Goal: Browse casually: Explore the website without a specific task or goal

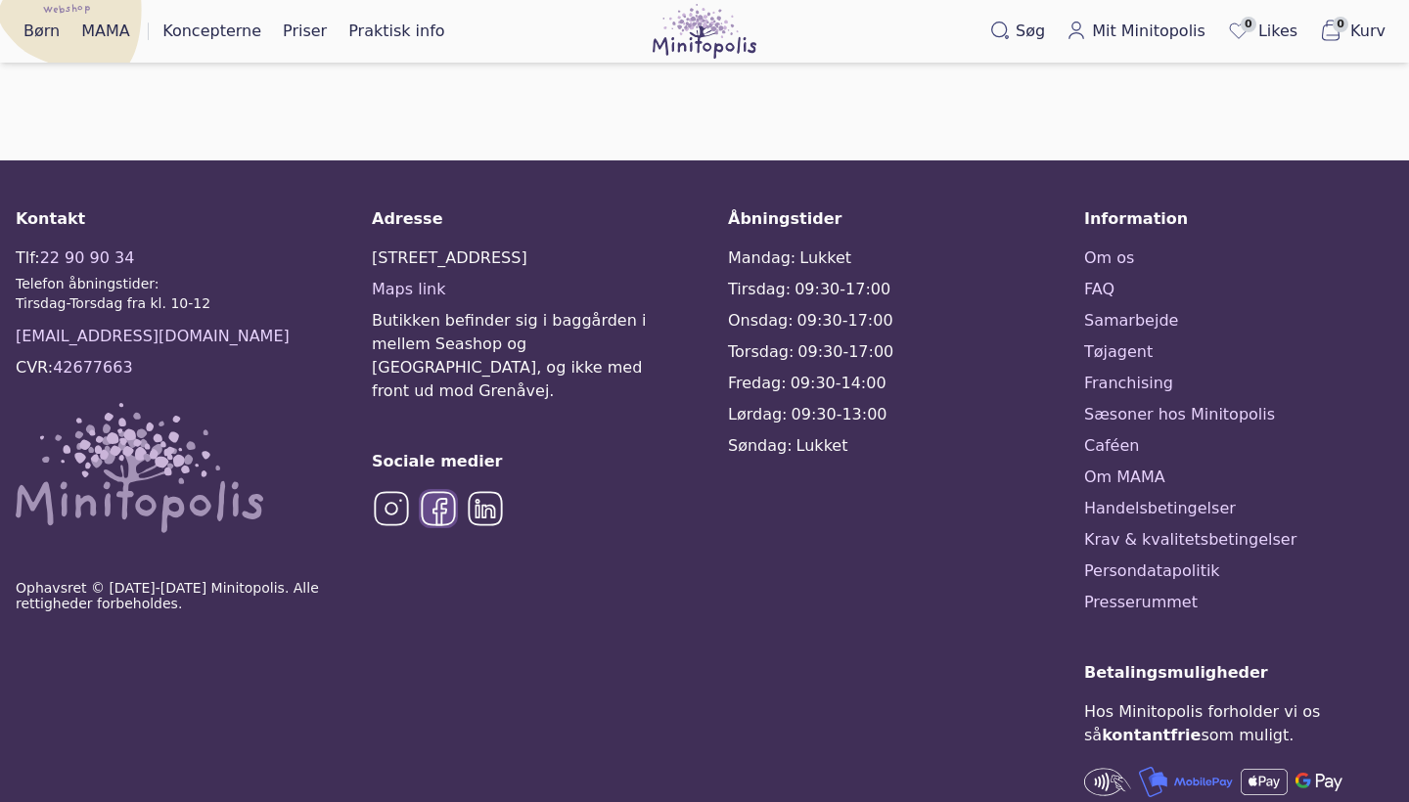
scroll to position [2712, 0]
click at [1184, 404] on link "Sæsoner hos Minitopolis" at bounding box center [1238, 415] width 309 height 23
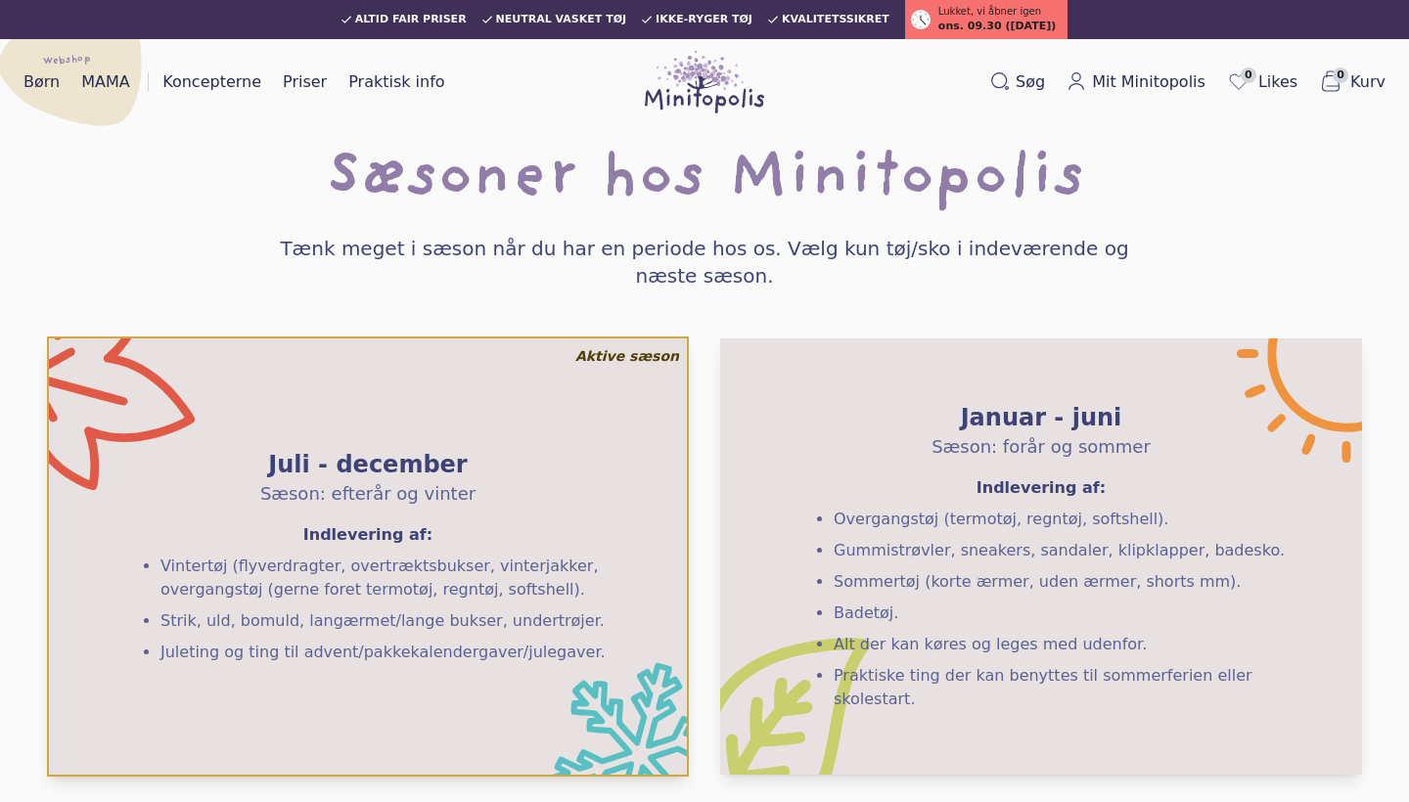
click at [828, 20] on span "Kvalitetssikret" at bounding box center [836, 20] width 108 height 12
click at [236, 101] on div "Børn MAMA Webshop Koncepterne Priser Praktisk info Events" at bounding box center [234, 82] width 437 height 63
click at [236, 79] on link "Koncepterne" at bounding box center [212, 82] width 114 height 31
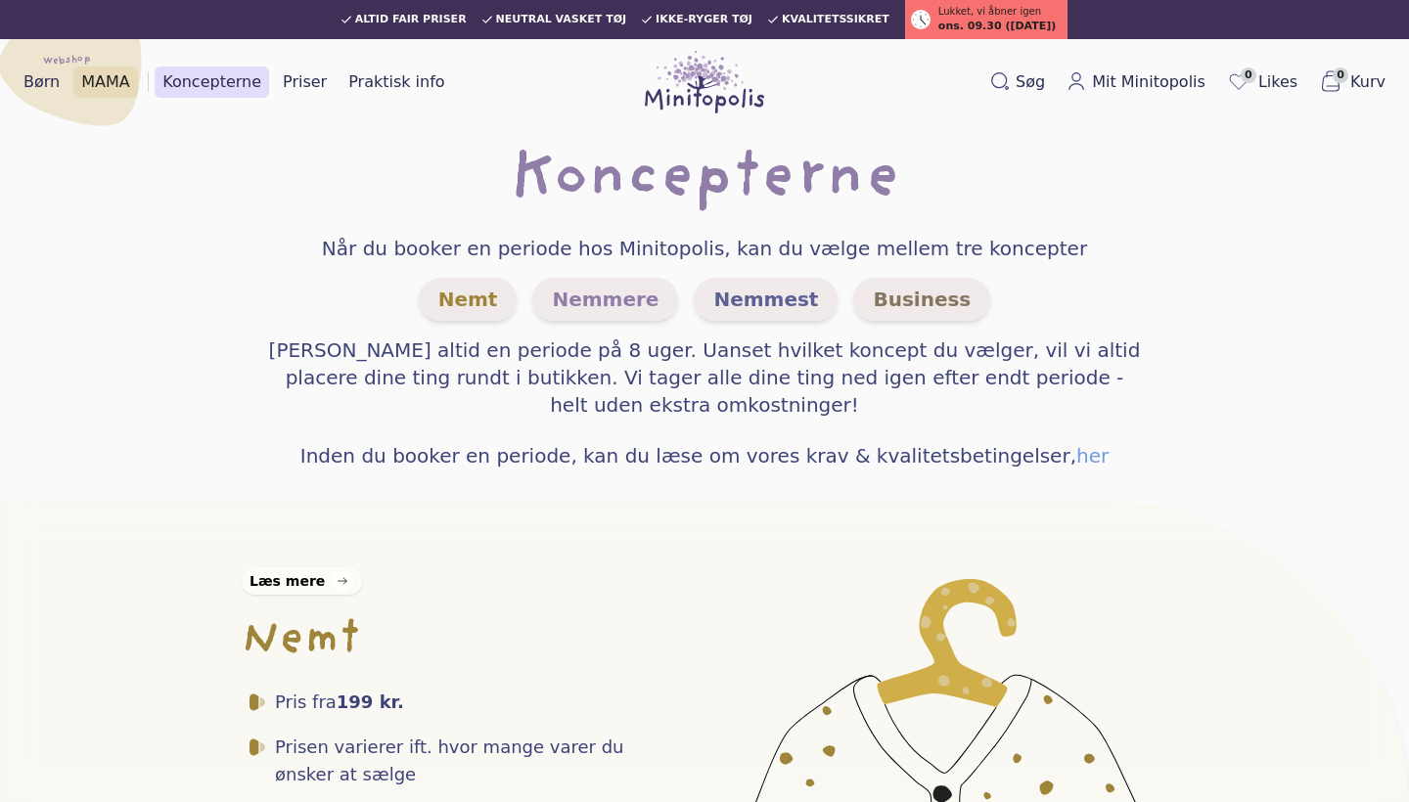
click at [101, 72] on link "MAMA" at bounding box center [105, 82] width 65 height 31
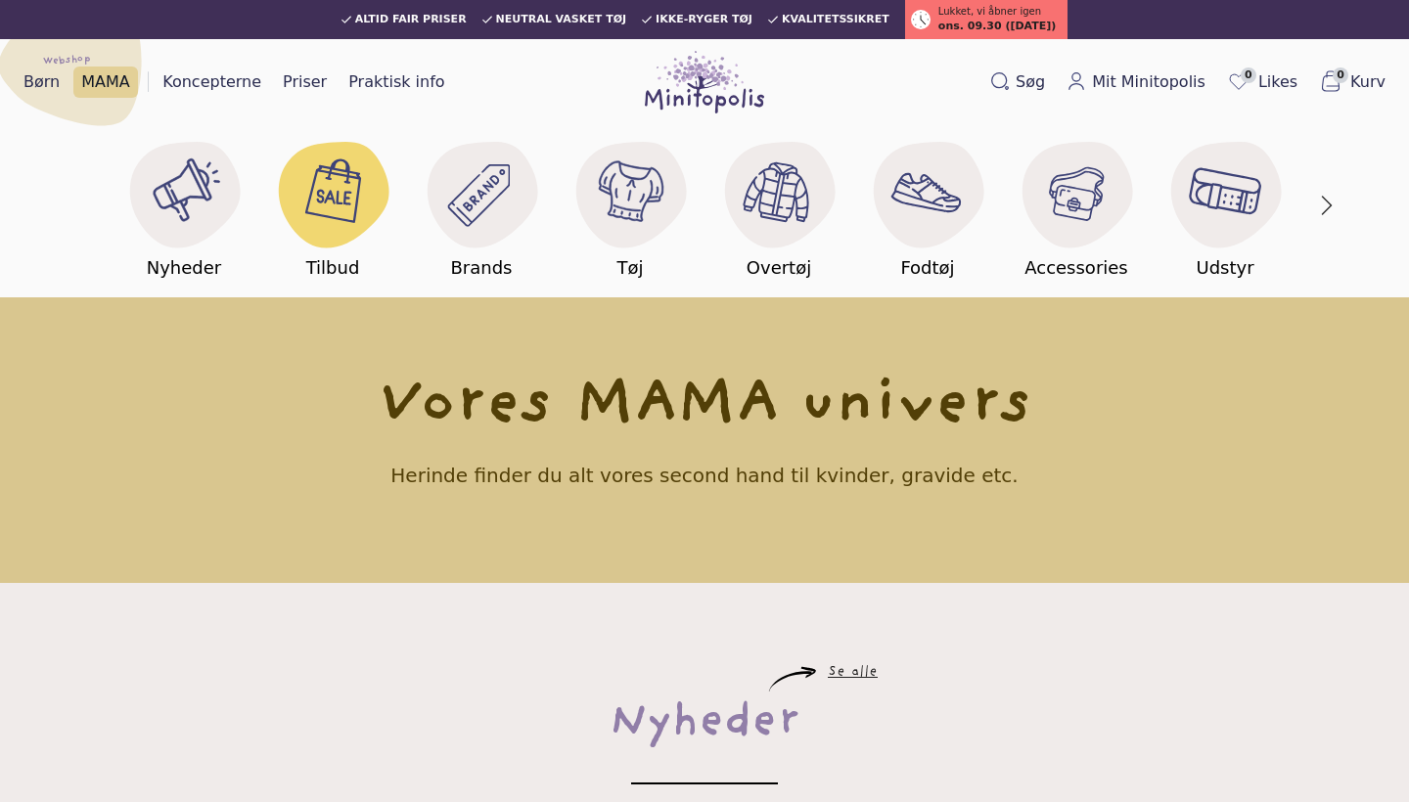
click at [349, 204] on image at bounding box center [335, 188] width 68 height 68
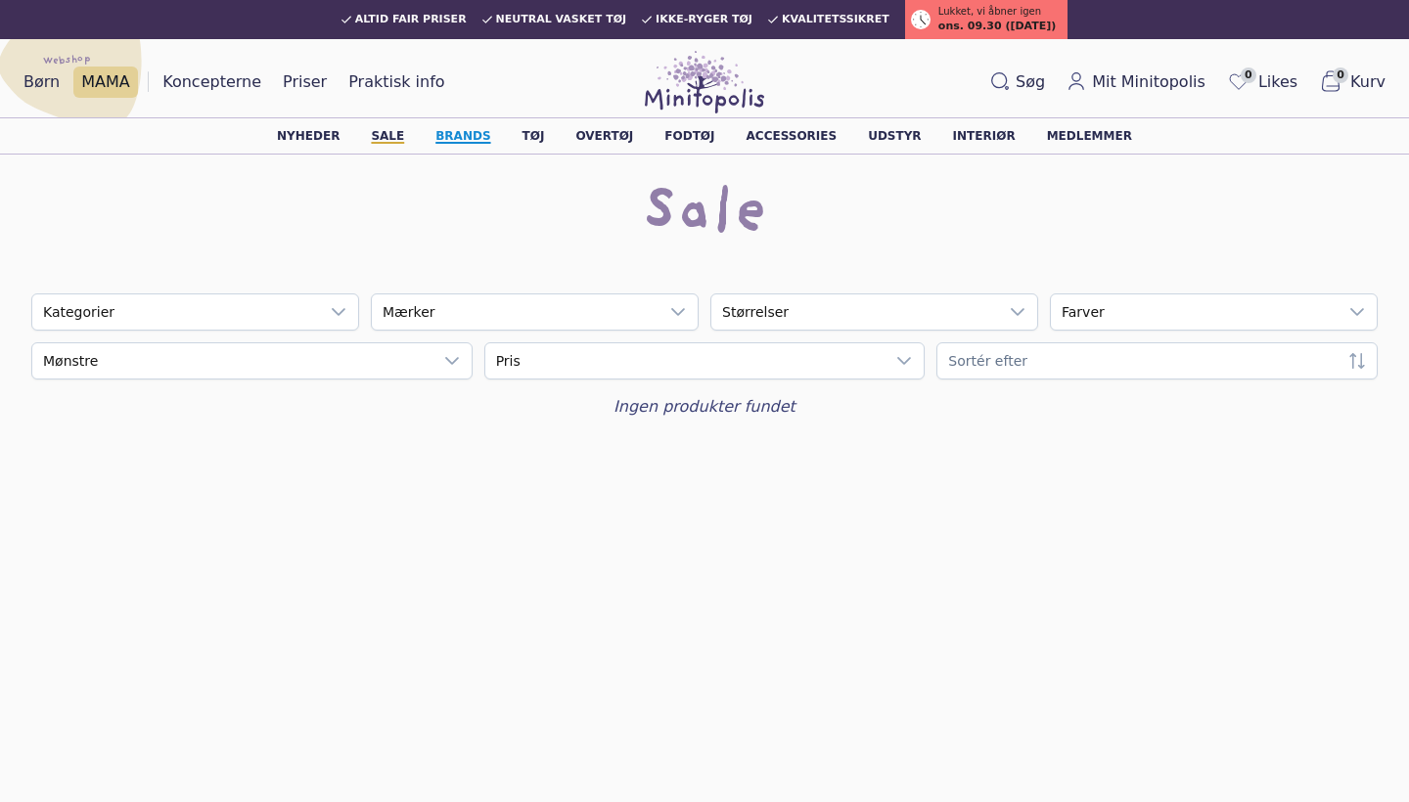
click at [477, 139] on link "Brands" at bounding box center [462, 136] width 55 height 12
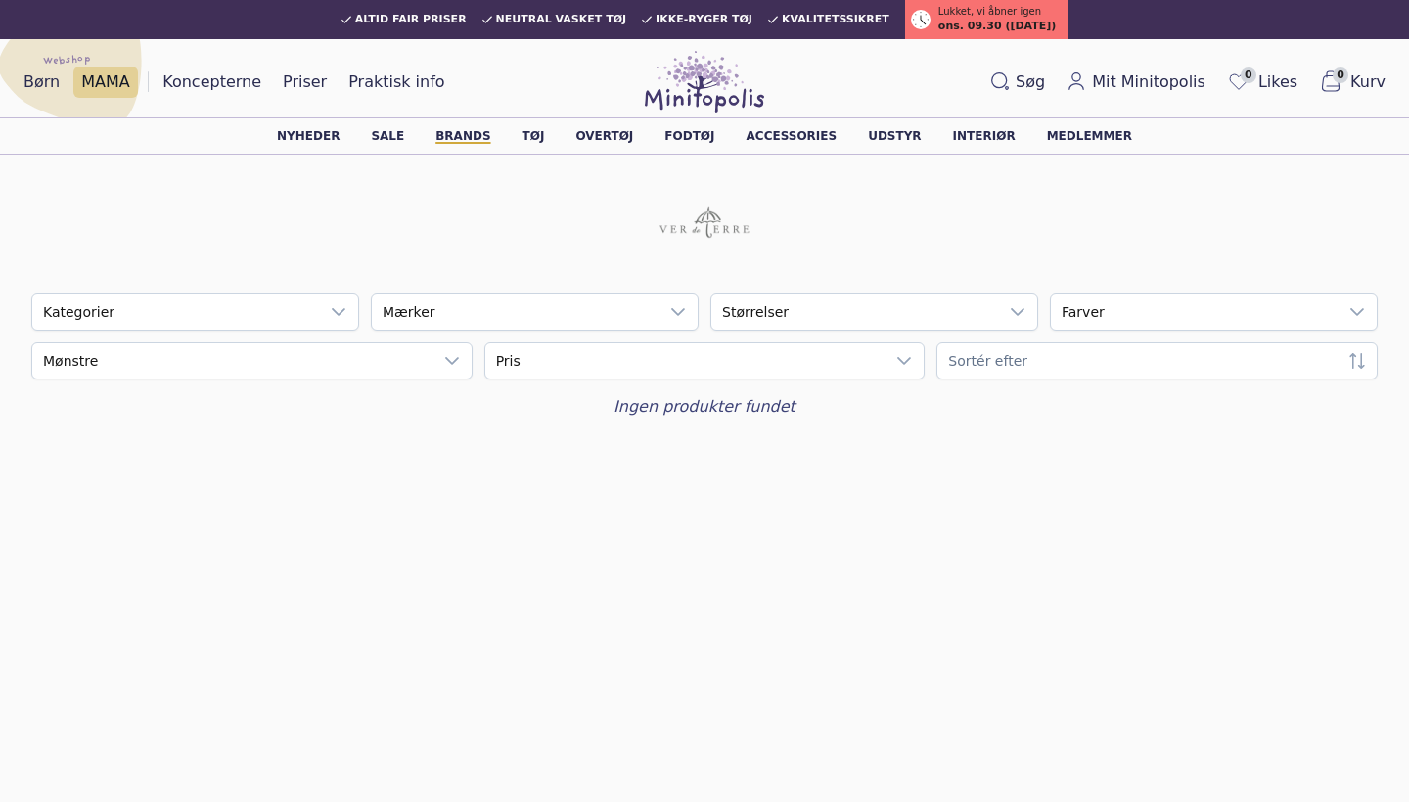
click at [689, 84] on img at bounding box center [704, 82] width 119 height 63
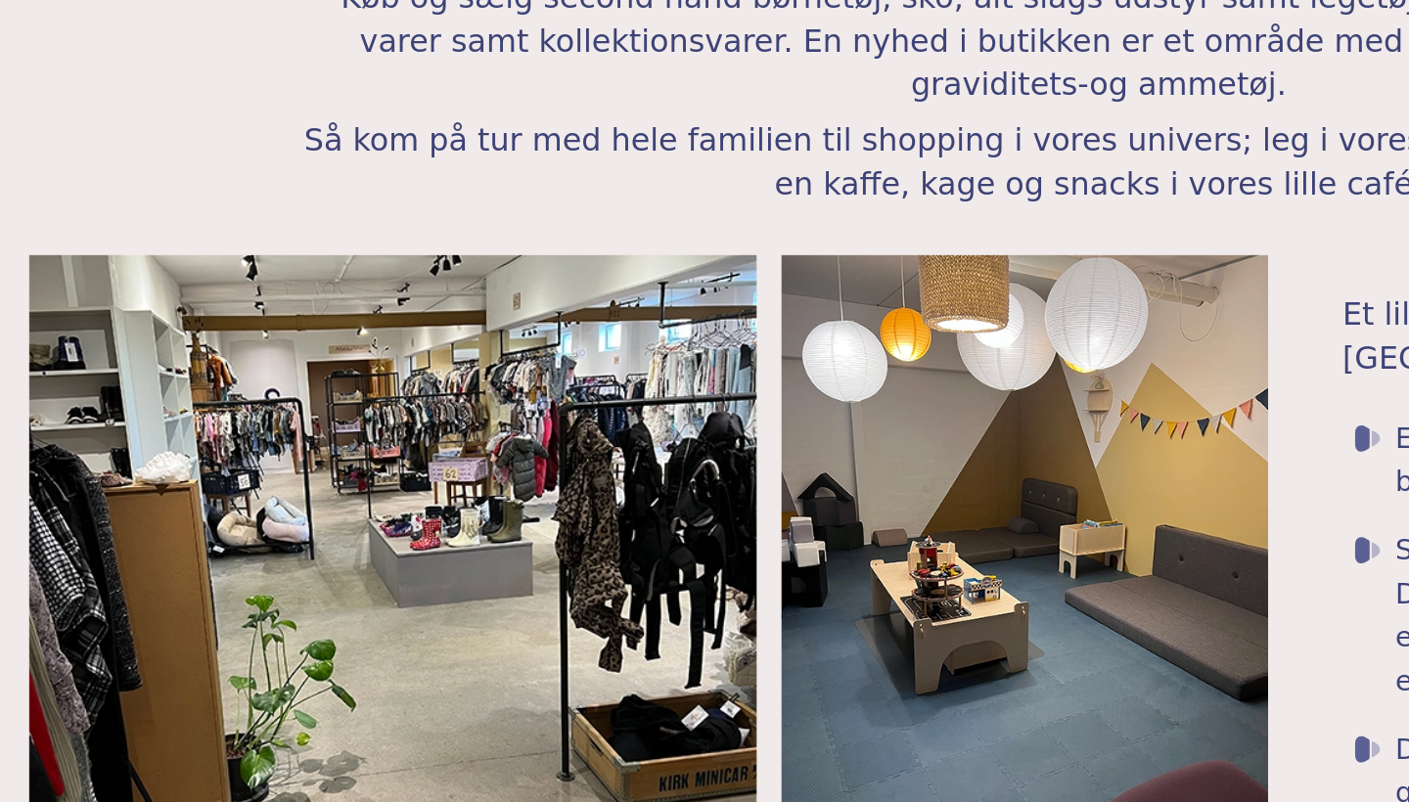
scroll to position [2580, 0]
